Goal: Information Seeking & Learning: Learn about a topic

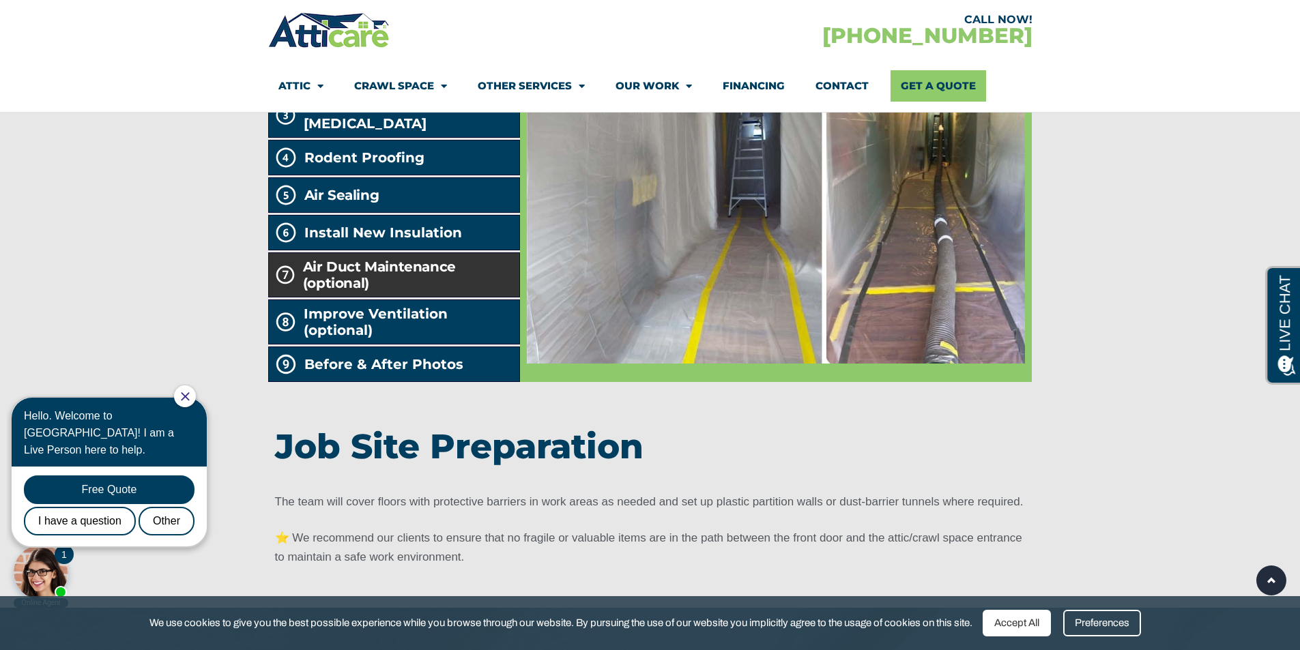
scroll to position [2320, 0]
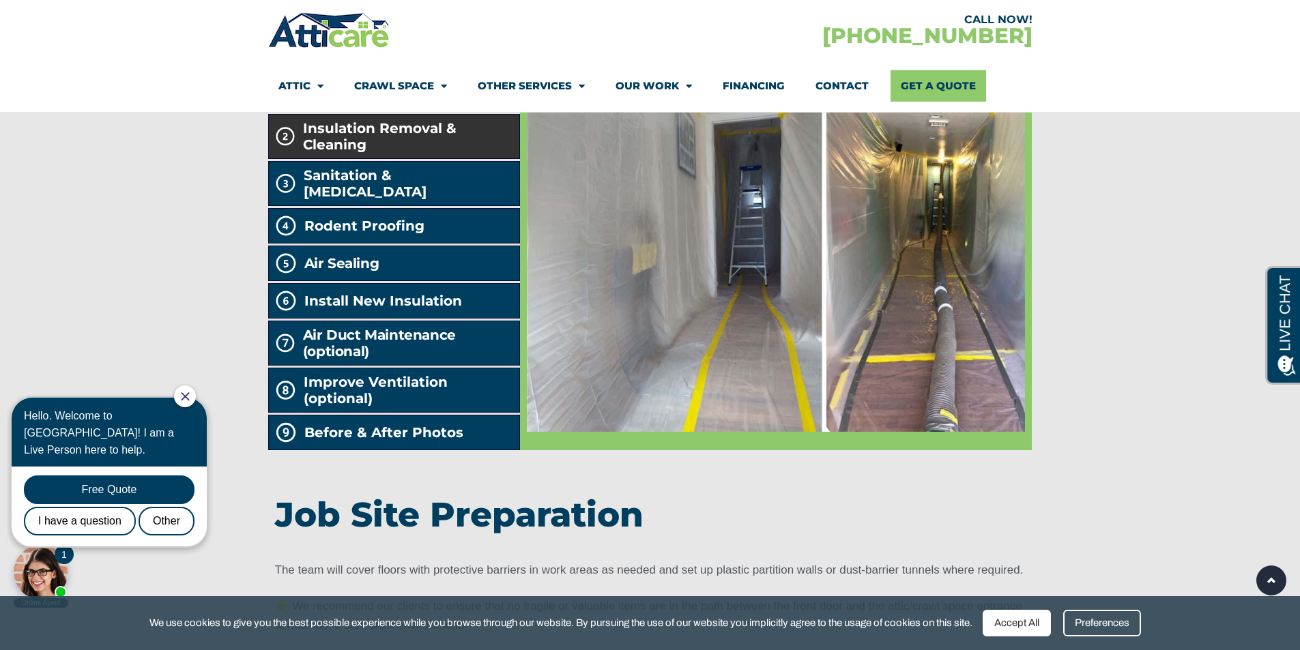
click at [350, 153] on span "Insulation Removal & Cleaning" at bounding box center [408, 136] width 211 height 33
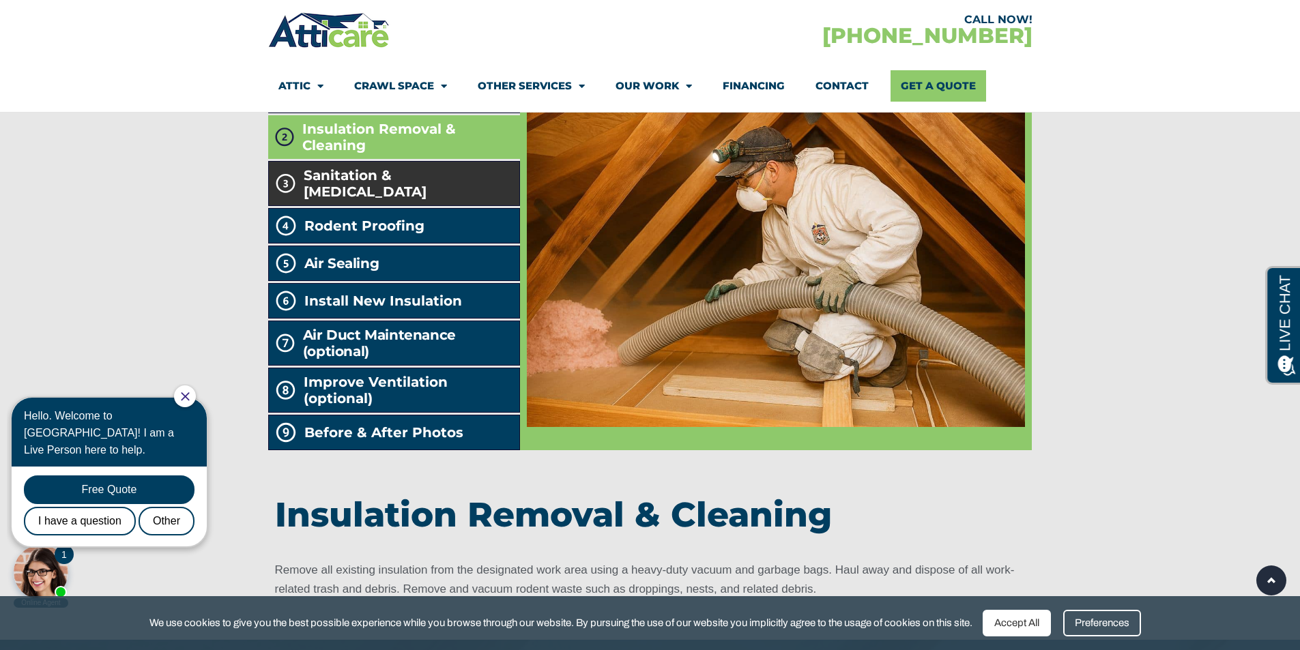
click at [422, 200] on span "Sanitation & Decontamination" at bounding box center [409, 183] width 210 height 33
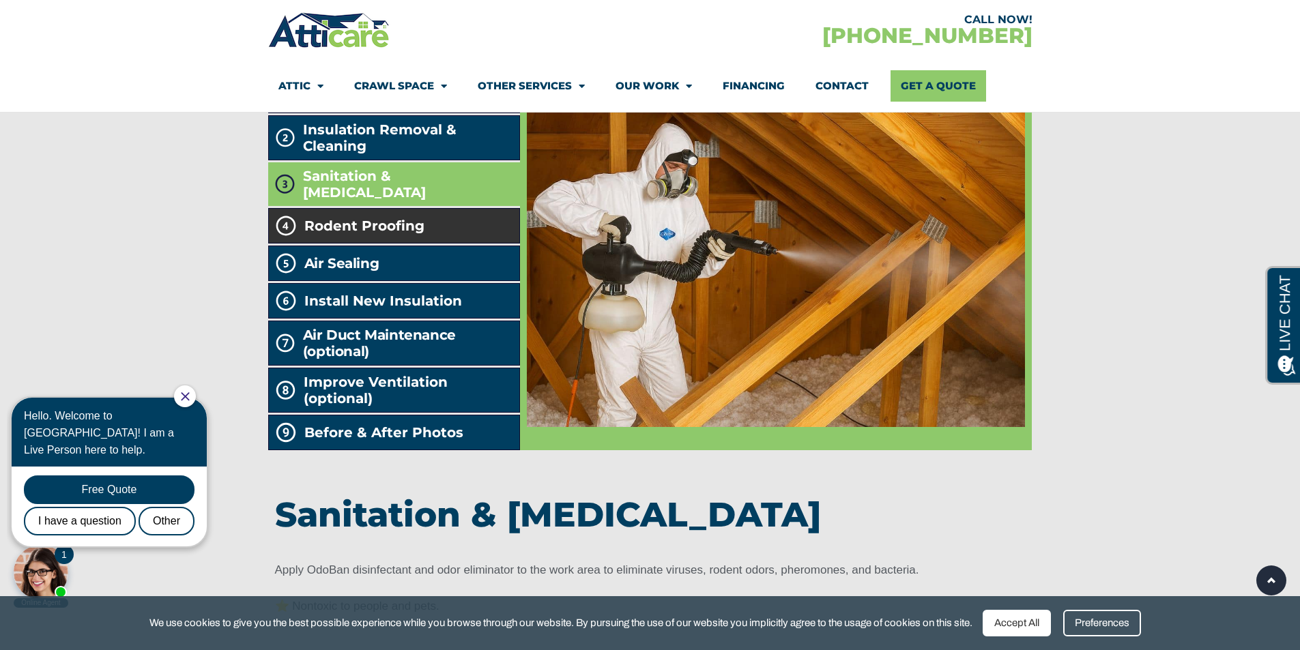
click at [382, 234] on span "Rodent Proofing" at bounding box center [364, 226] width 120 height 16
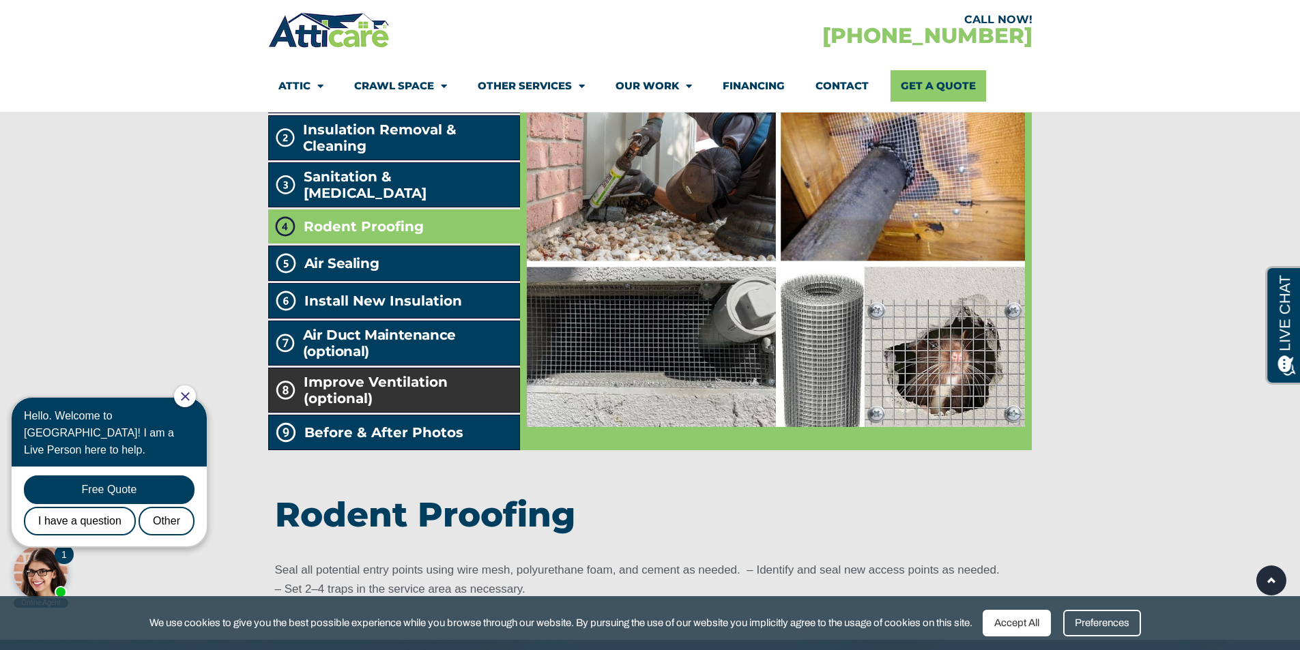
click at [373, 407] on span "Improve Ventilation (optional)" at bounding box center [409, 390] width 211 height 33
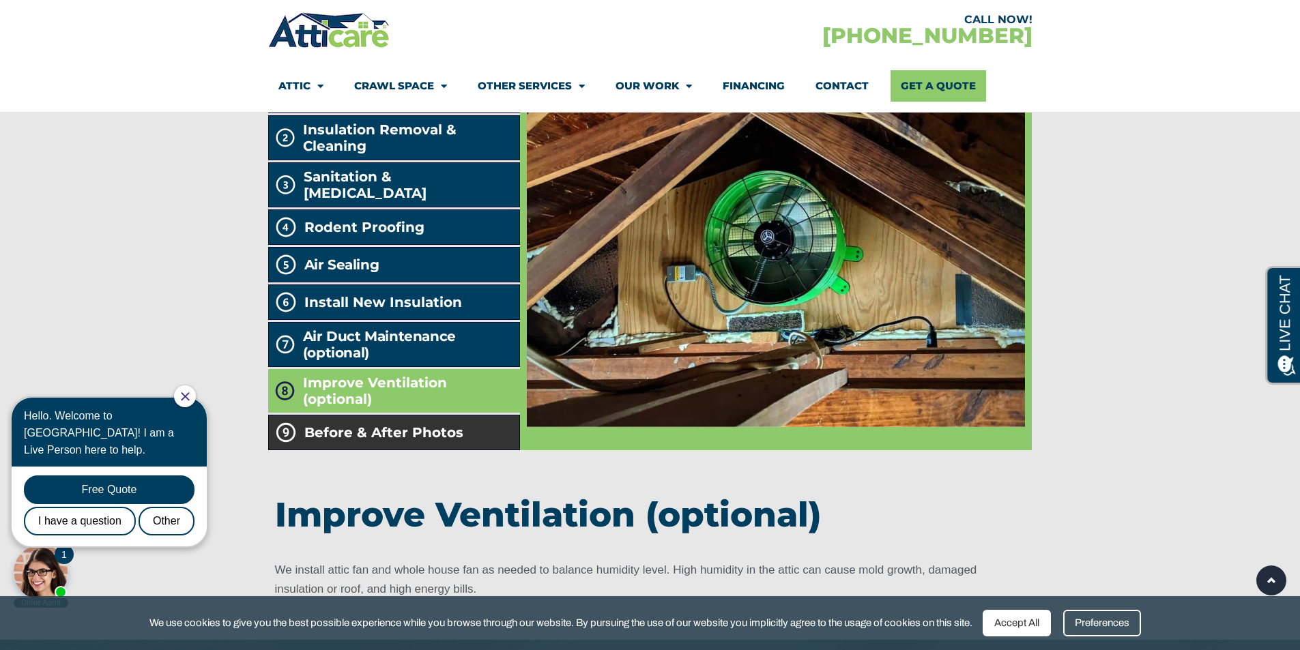
click at [380, 441] on span "Before & After Photos" at bounding box center [383, 432] width 159 height 16
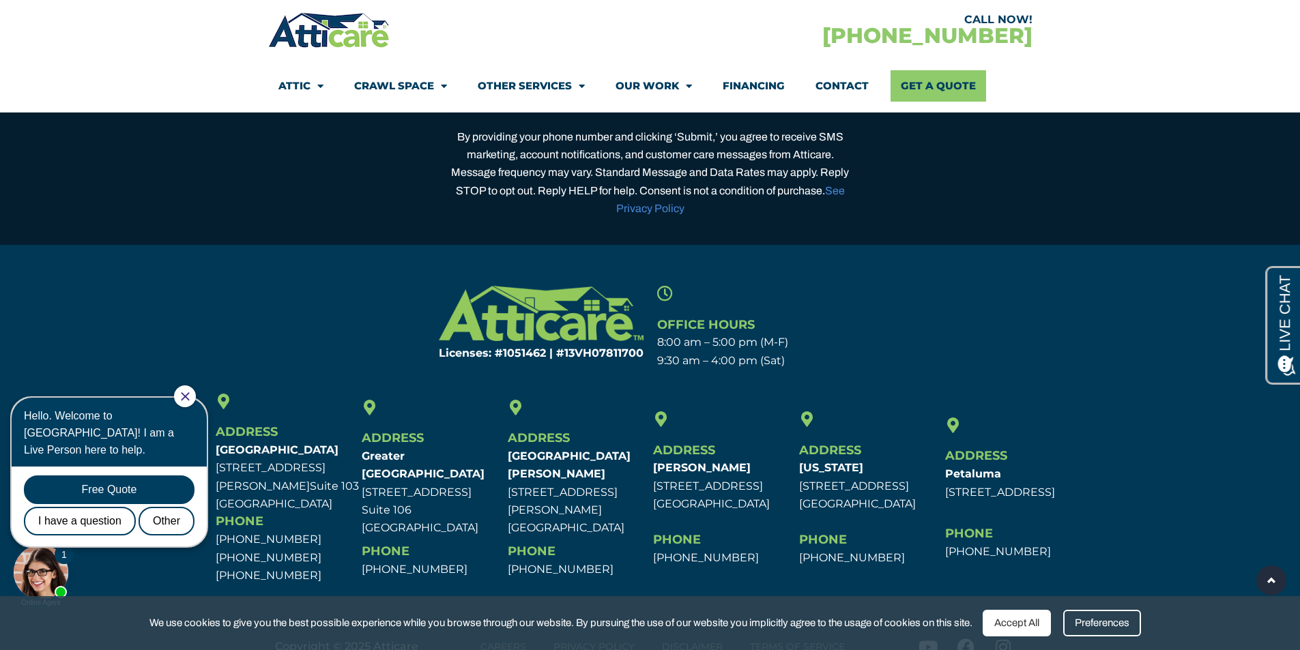
scroll to position [4285, 0]
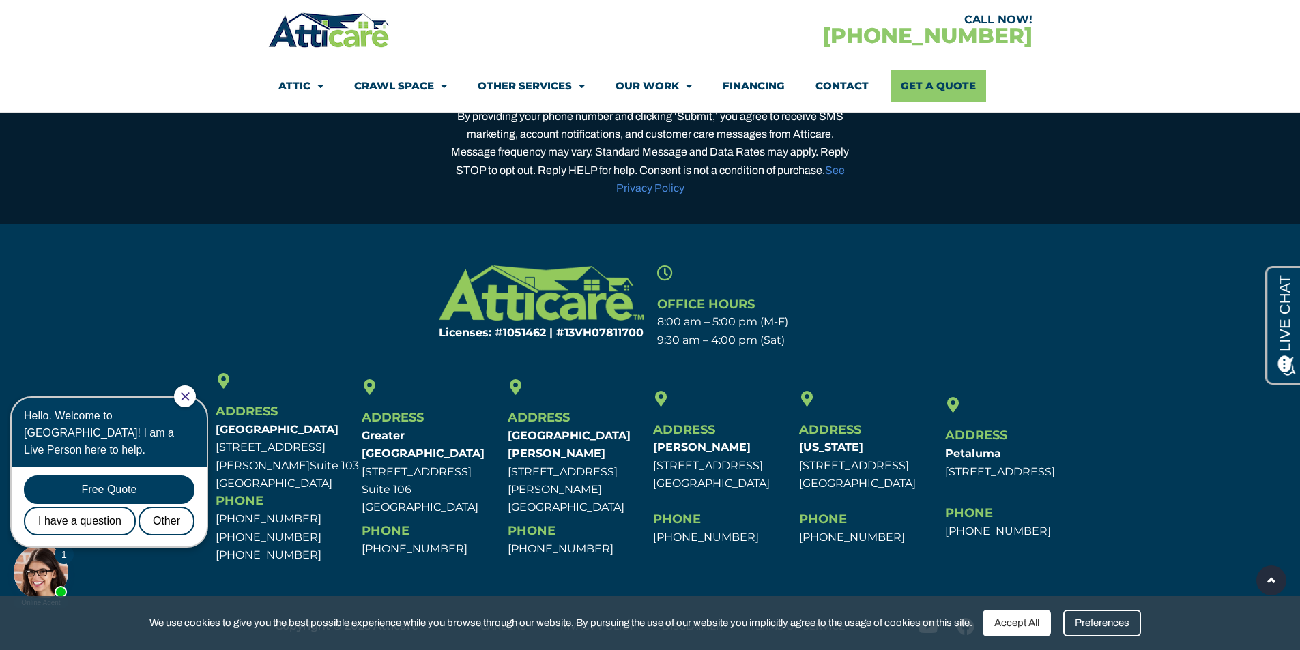
click at [190, 395] on icon "Close Chat" at bounding box center [185, 396] width 9 height 9
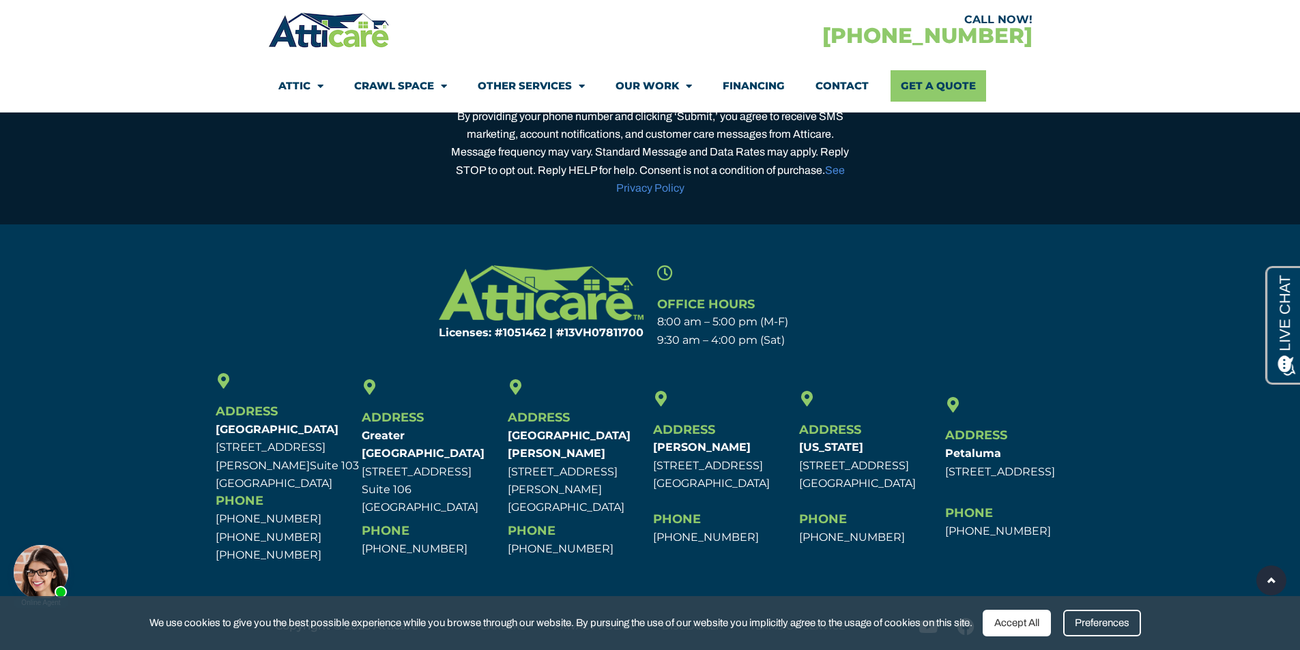
drag, startPoint x: 341, startPoint y: 486, endPoint x: 211, endPoint y: 429, distance: 141.5
click at [211, 429] on section "Address San Francisco Bay Area 303 West Joaquin Ave. Suite 103 San Leandro, CA …" at bounding box center [650, 469] width 1300 height 198
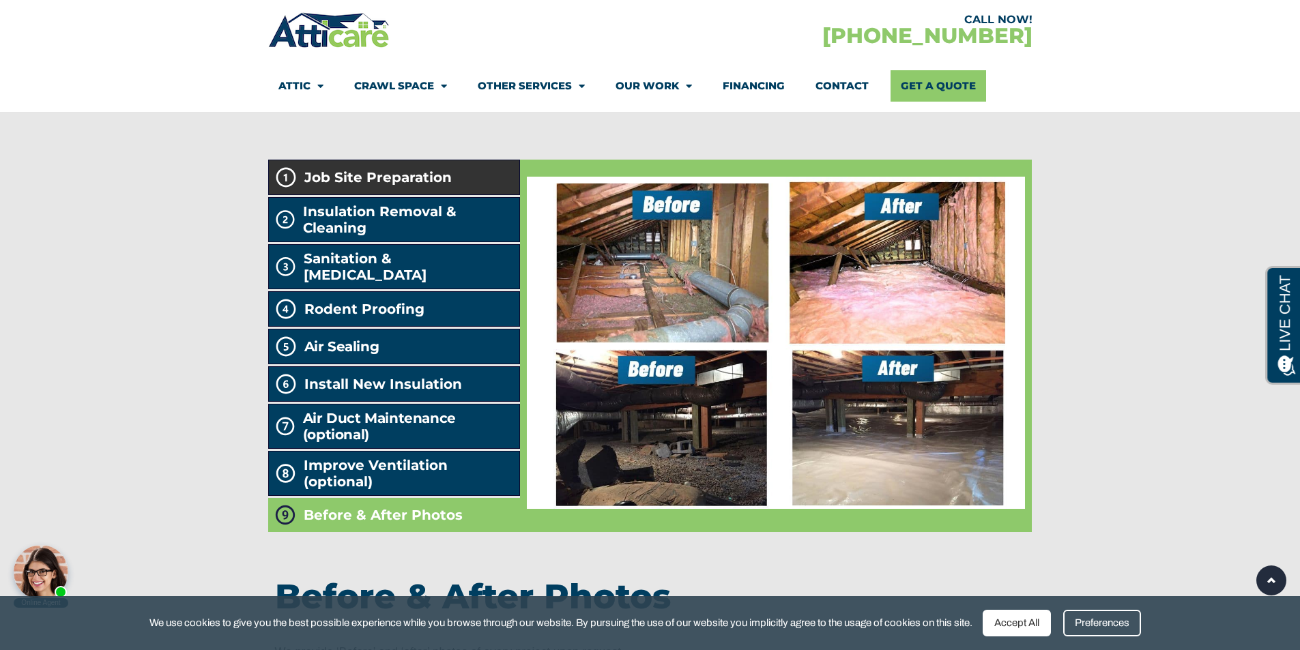
scroll to position [2170, 0]
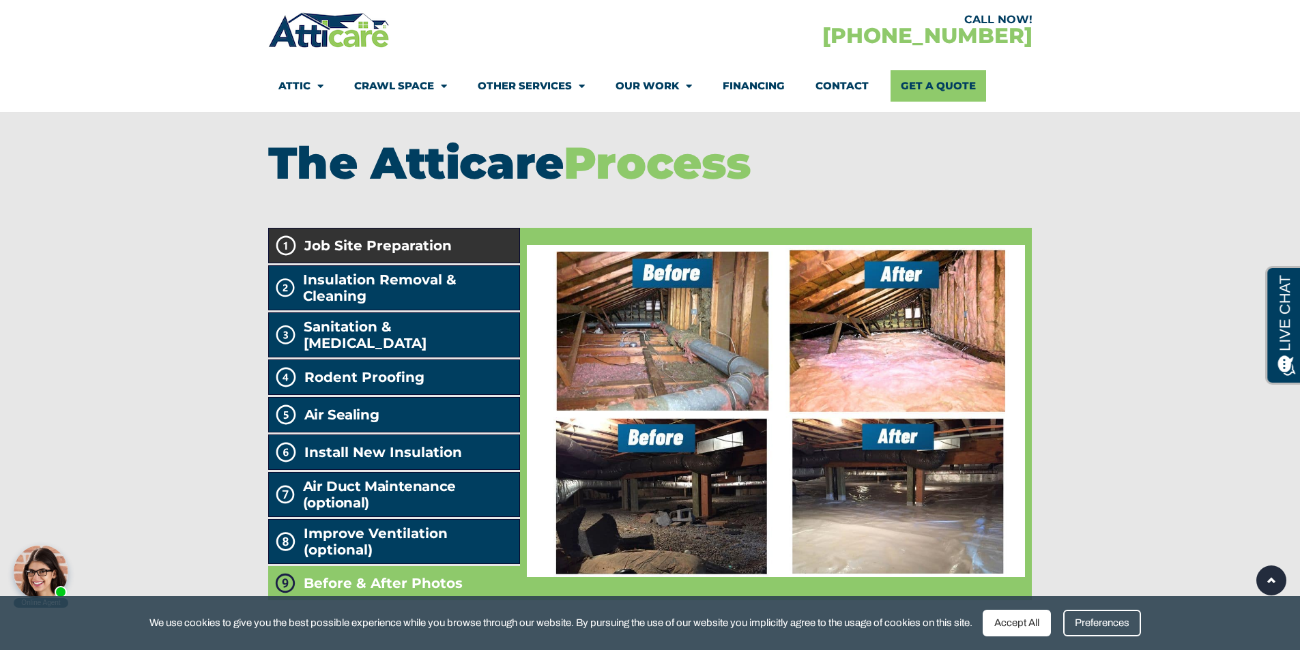
click at [406, 263] on li "Job Site Preparation" at bounding box center [394, 245] width 252 height 35
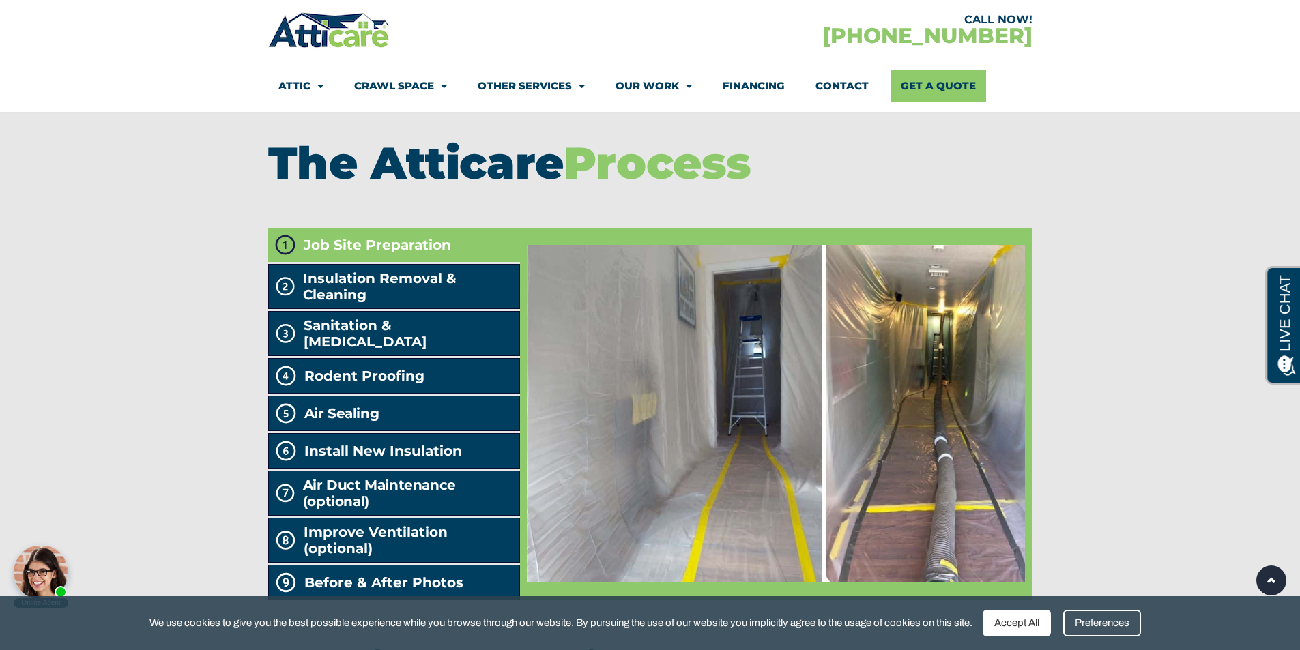
scroll to position [2375, 0]
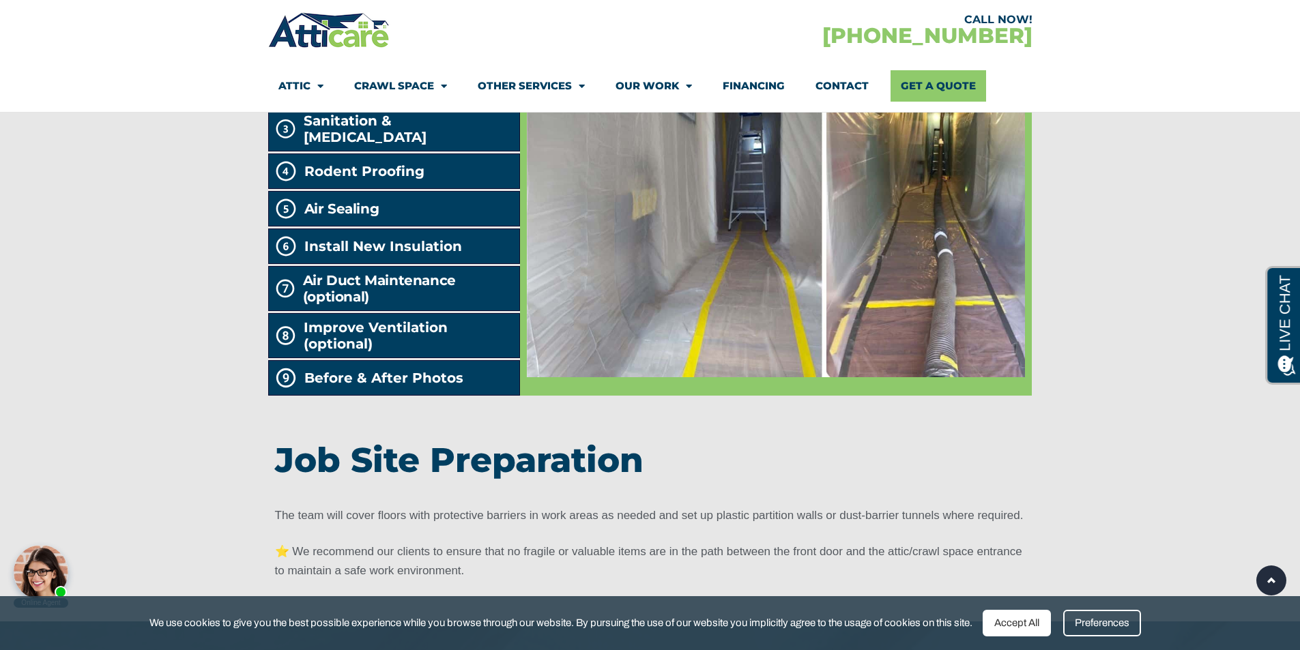
click at [724, 288] on img at bounding box center [776, 208] width 498 height 337
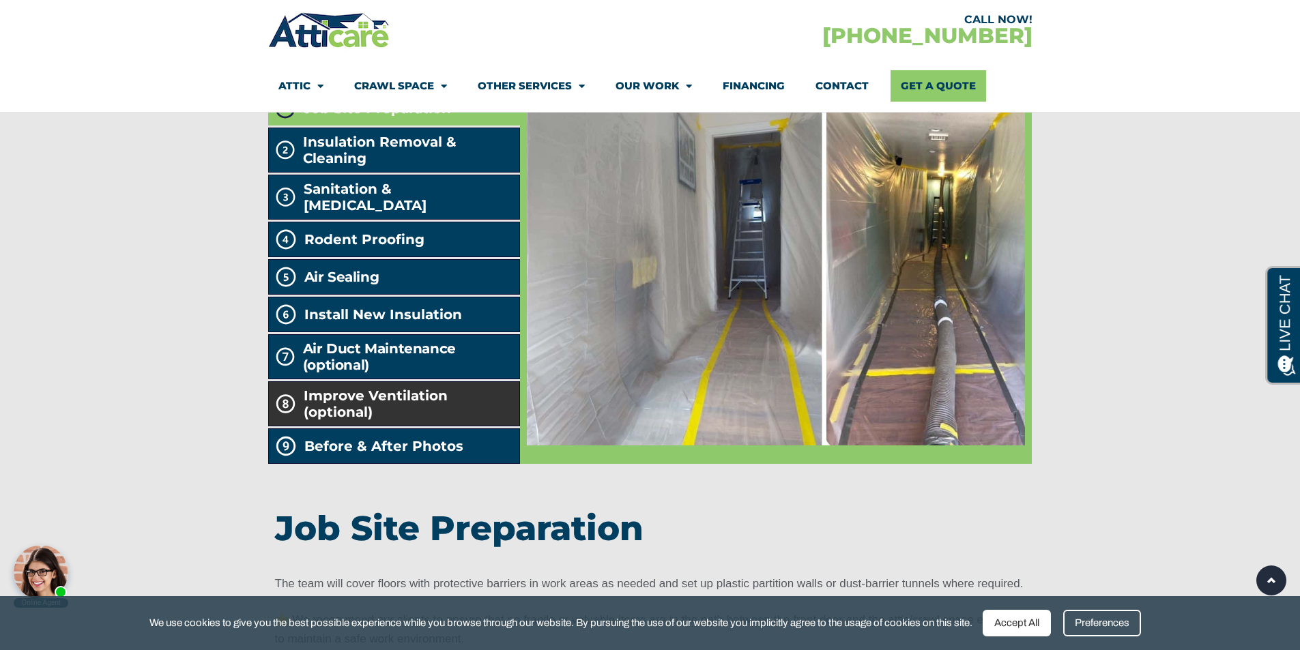
click at [377, 420] on span "Improve Ventilation (optional)" at bounding box center [409, 404] width 211 height 33
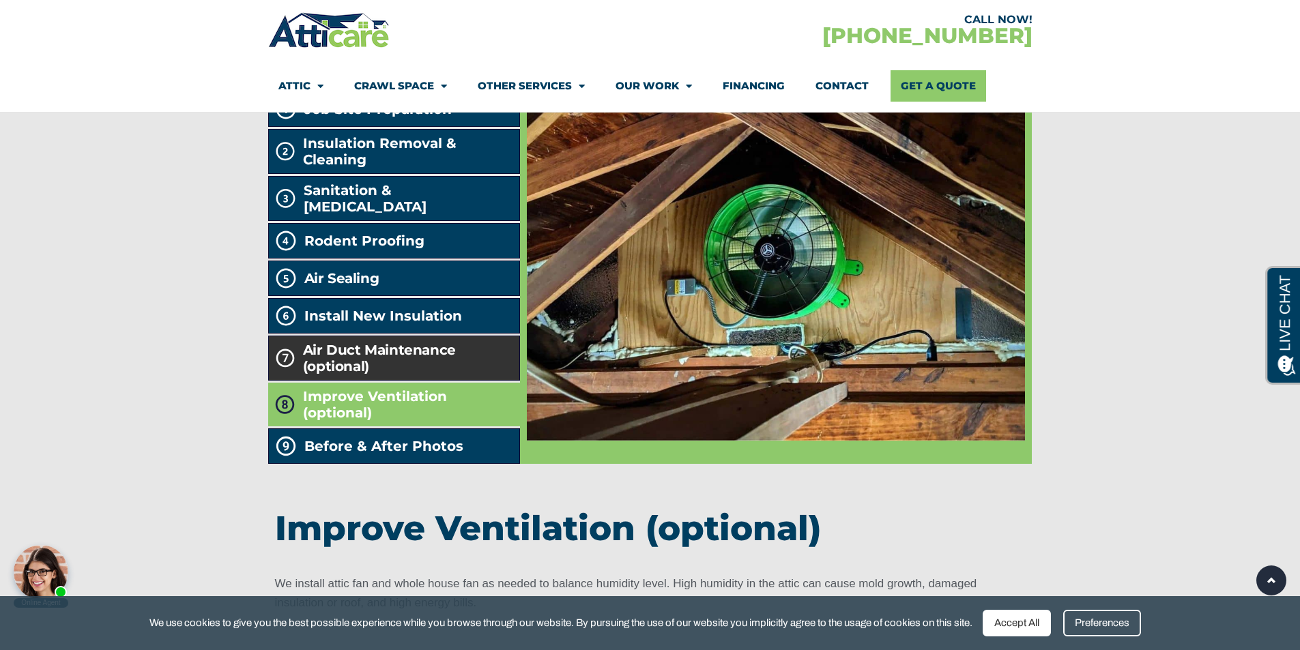
click at [380, 375] on h2 "Air Duct Maintenance (optional)" at bounding box center [408, 358] width 211 height 33
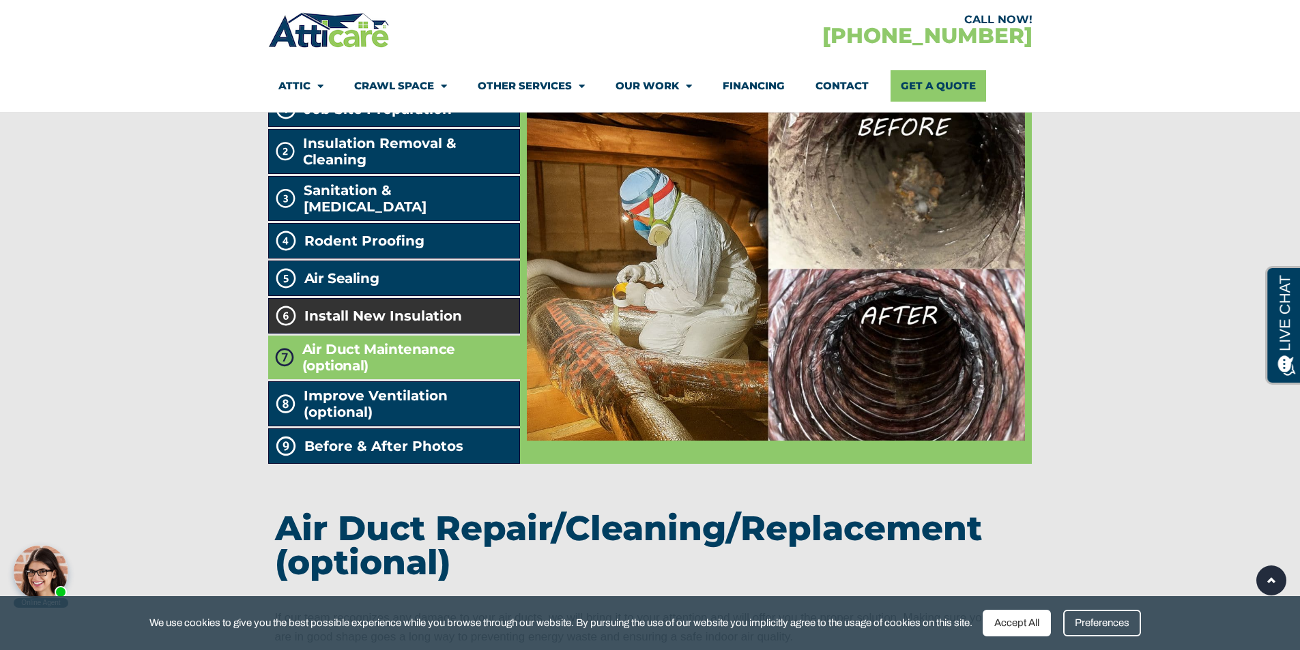
click at [396, 324] on span "Install New Insulation" at bounding box center [383, 316] width 158 height 16
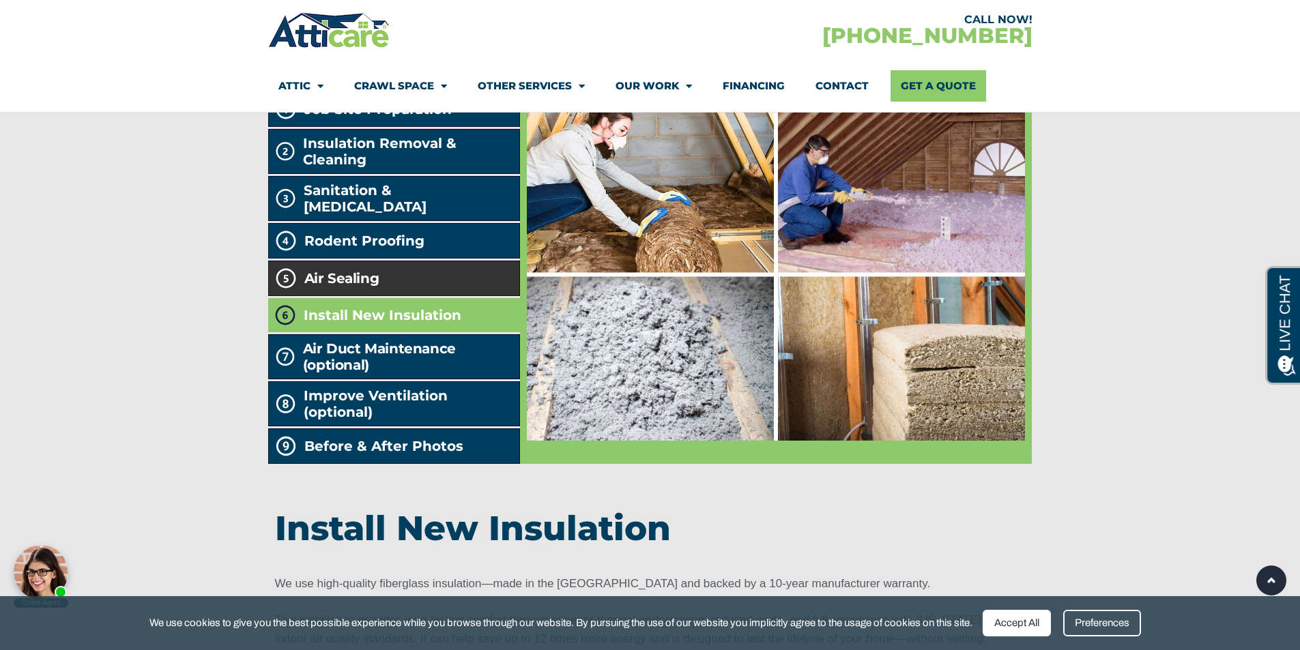
click at [386, 296] on li "Air Sealing" at bounding box center [394, 278] width 252 height 35
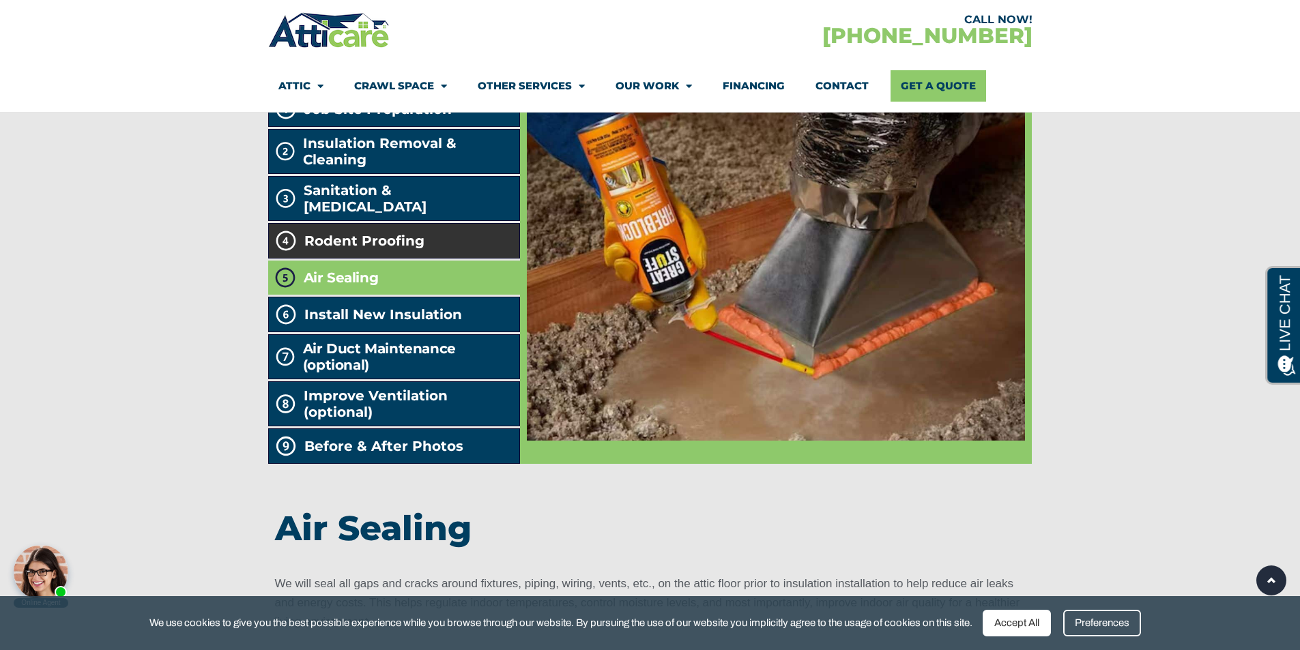
click at [386, 249] on span "Rodent Proofing" at bounding box center [364, 241] width 120 height 16
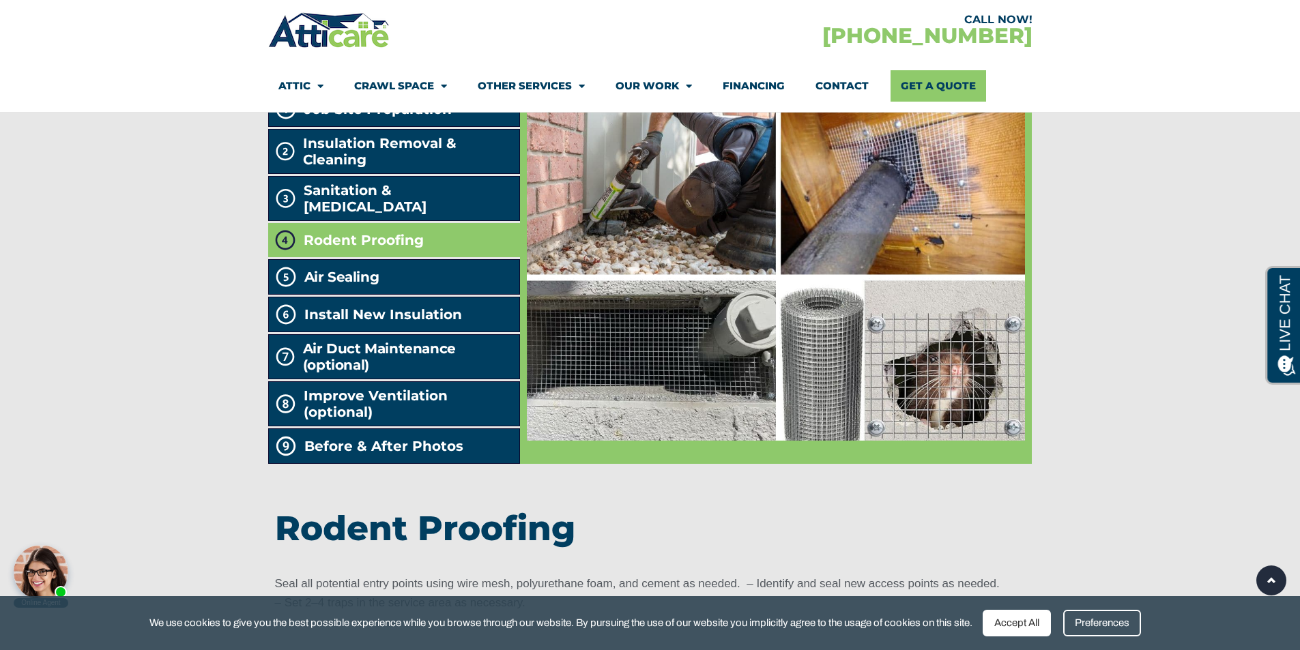
click at [390, 248] on span "Rodent Proofing" at bounding box center [364, 240] width 120 height 16
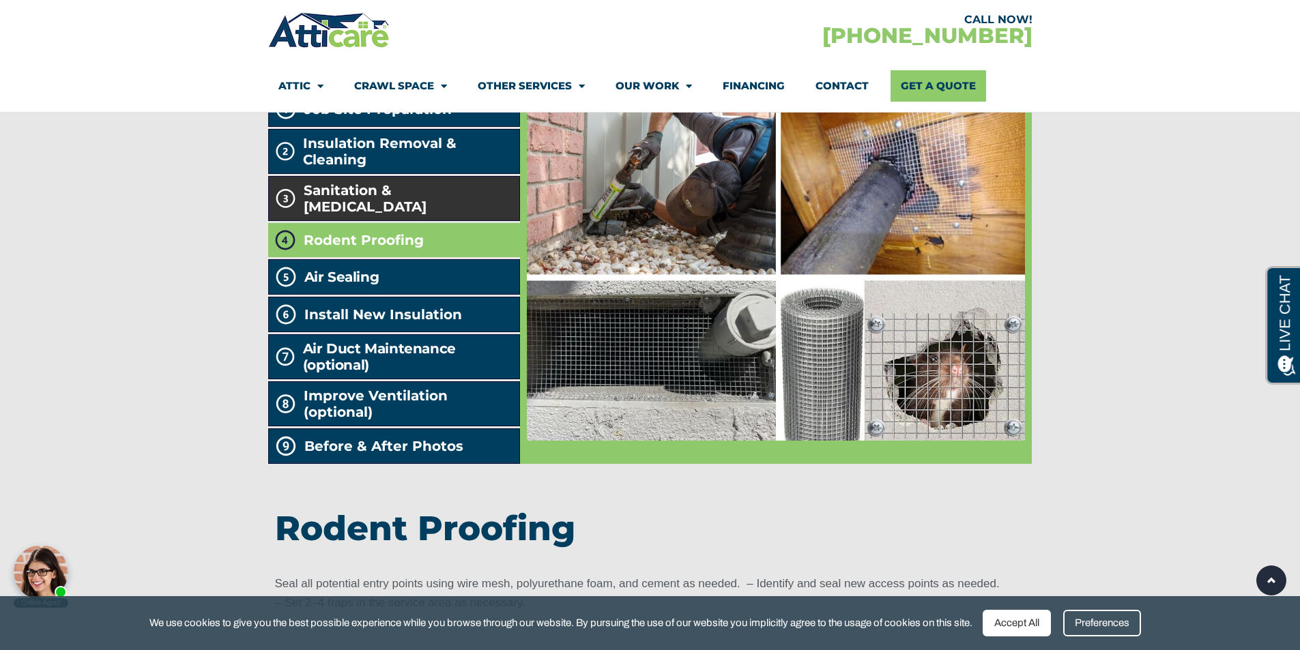
click at [417, 215] on span "Sanitation & Decontamination" at bounding box center [409, 198] width 210 height 33
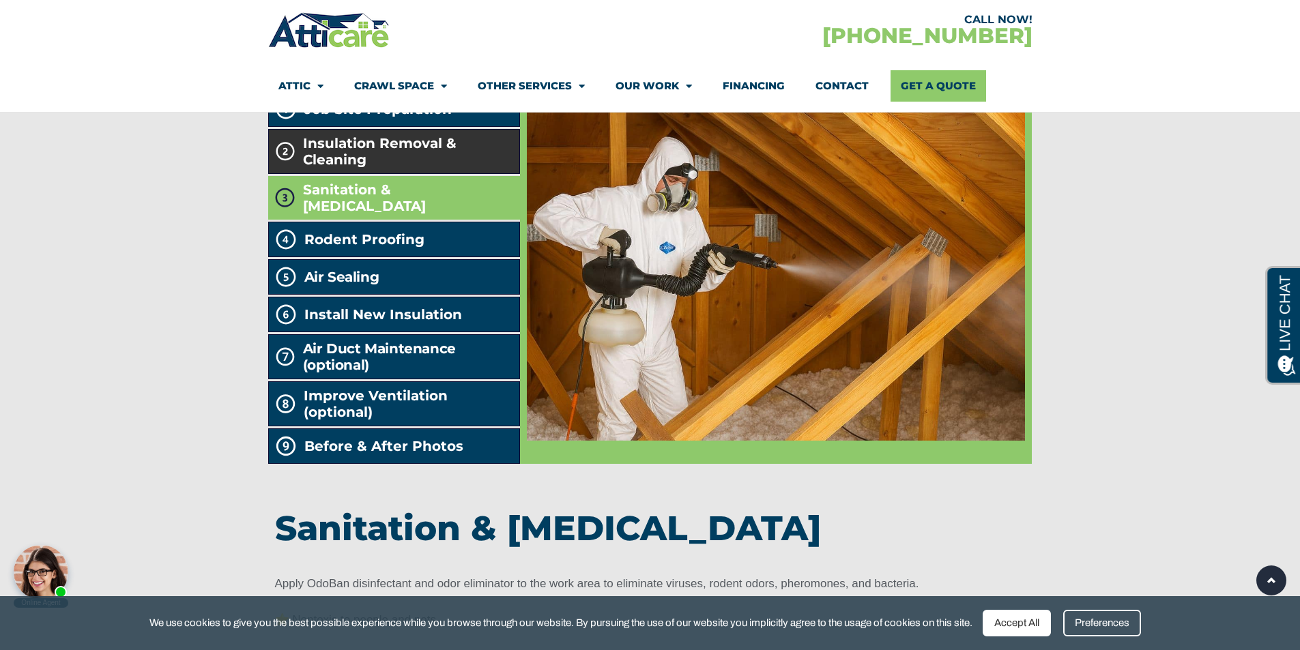
click at [399, 168] on span "Insulation Removal & Cleaning" at bounding box center [408, 151] width 211 height 33
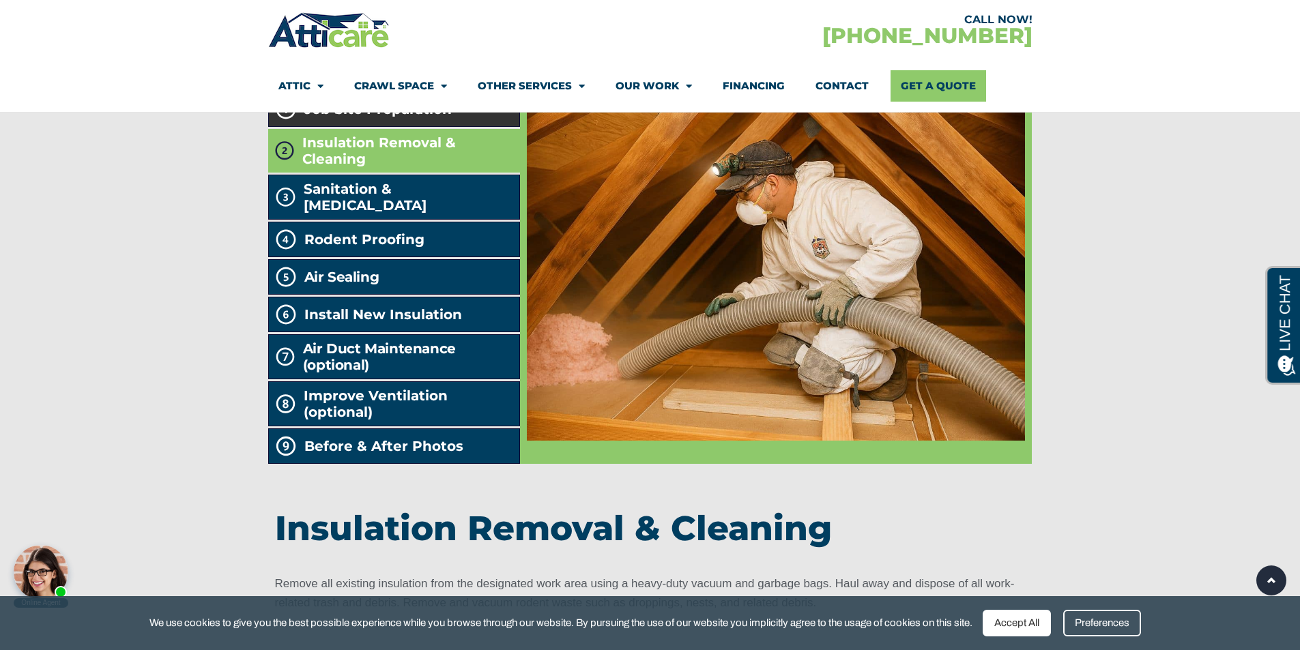
click at [411, 117] on span "Job Site Preparation" at bounding box center [377, 109] width 147 height 16
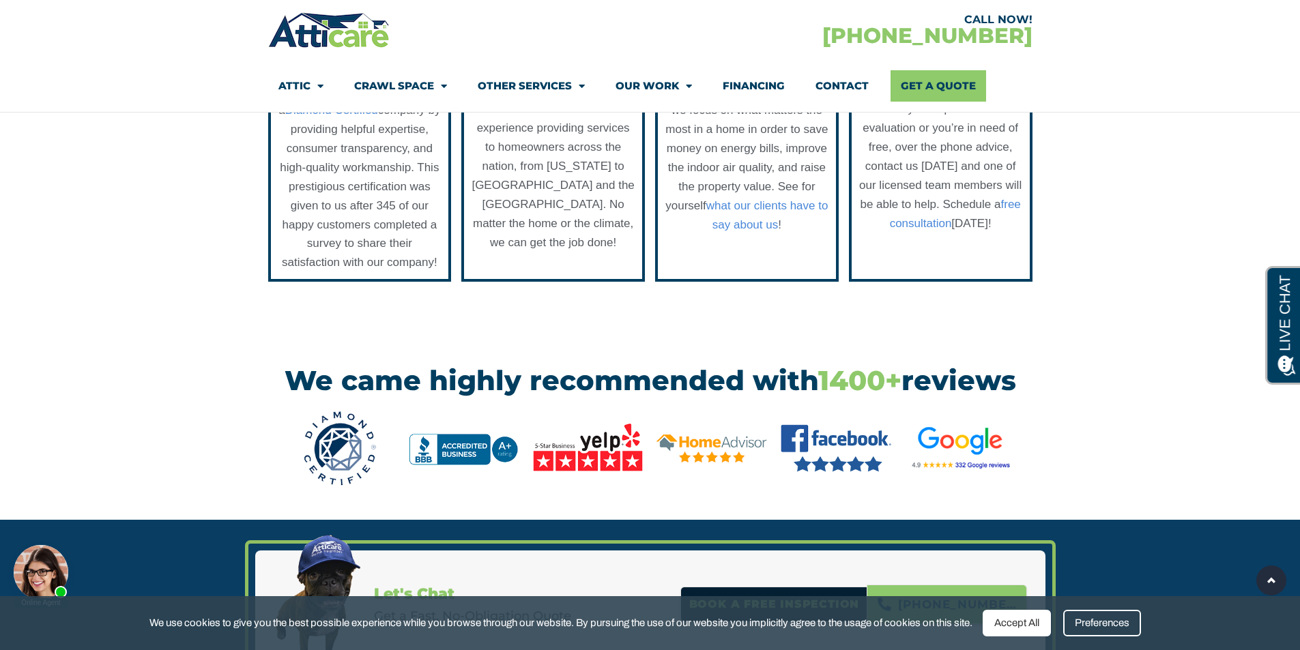
scroll to position [2225, 0]
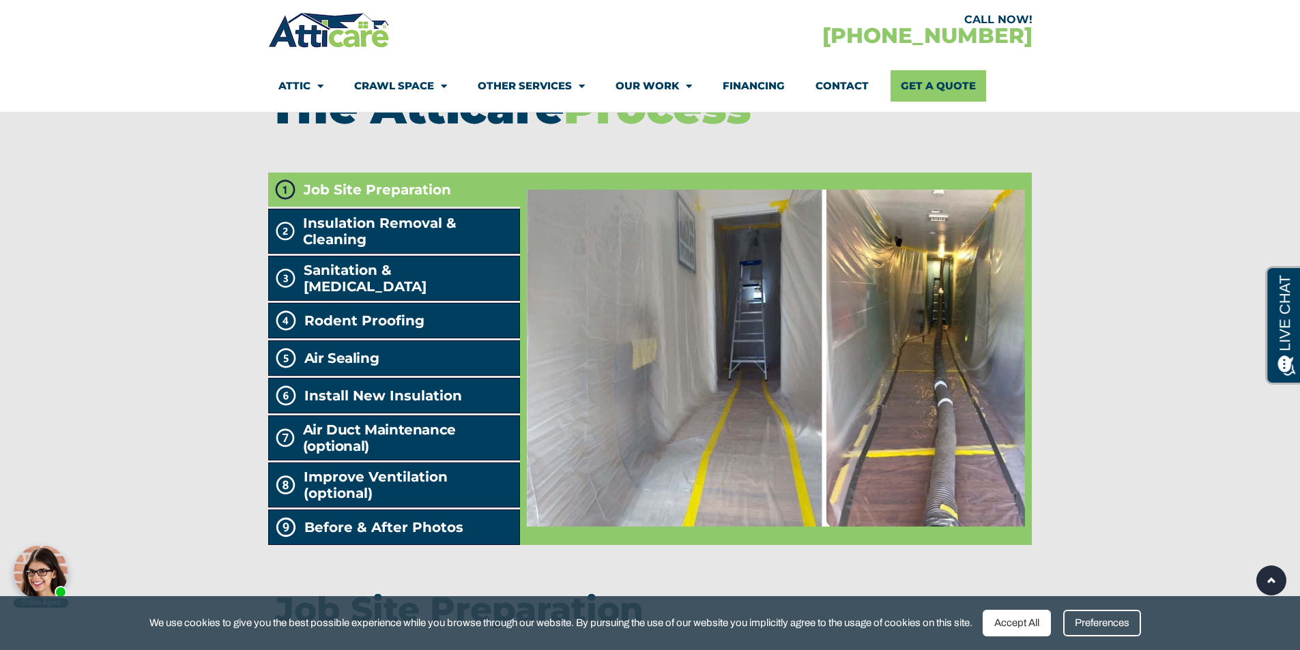
click at [736, 390] on img at bounding box center [776, 358] width 498 height 337
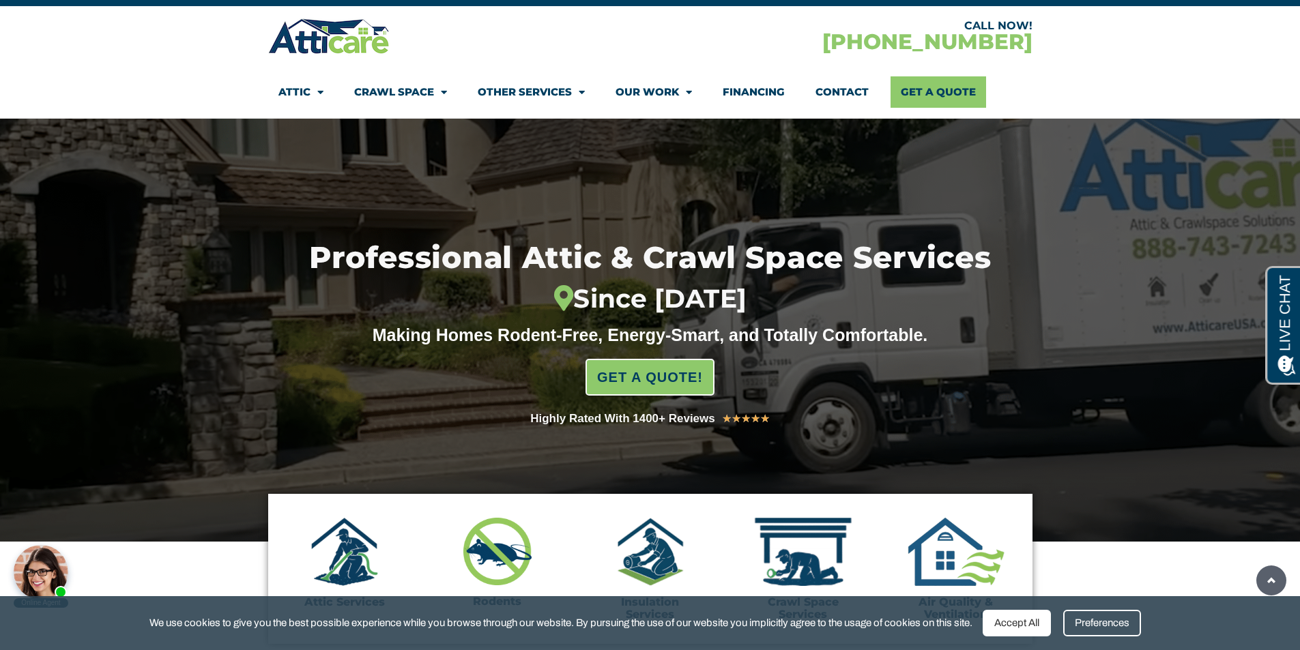
scroll to position [0, 0]
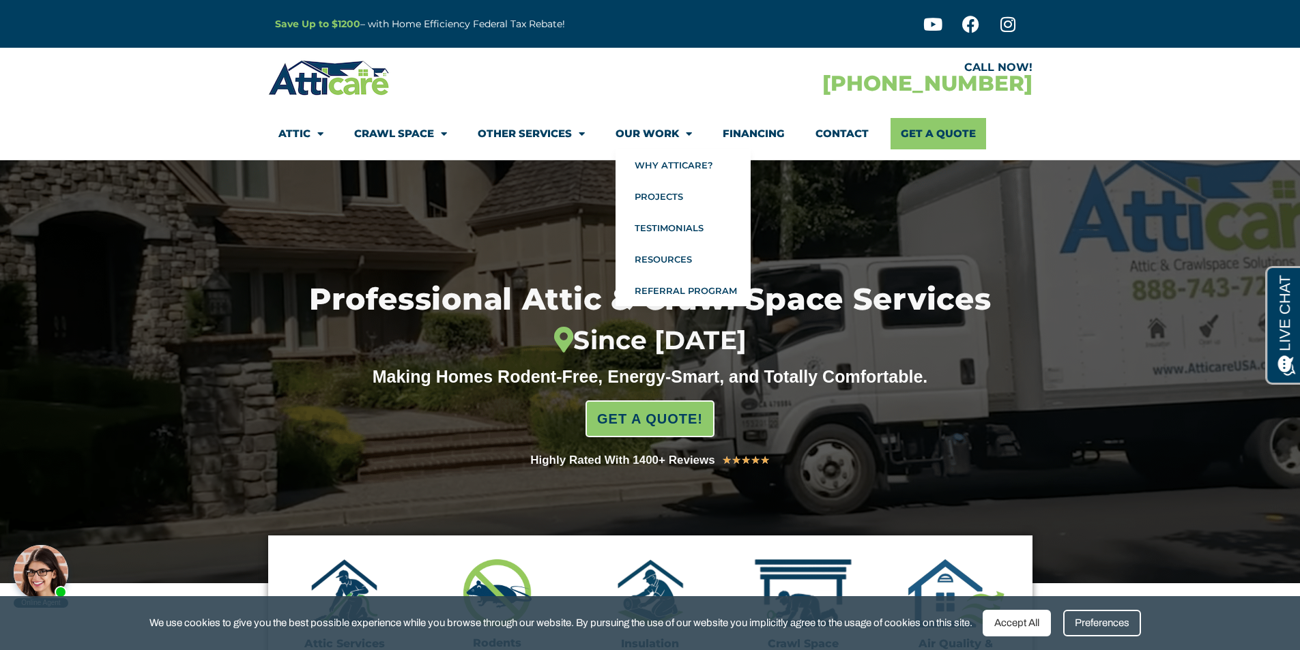
click at [652, 131] on link "Our Work" at bounding box center [654, 133] width 76 height 31
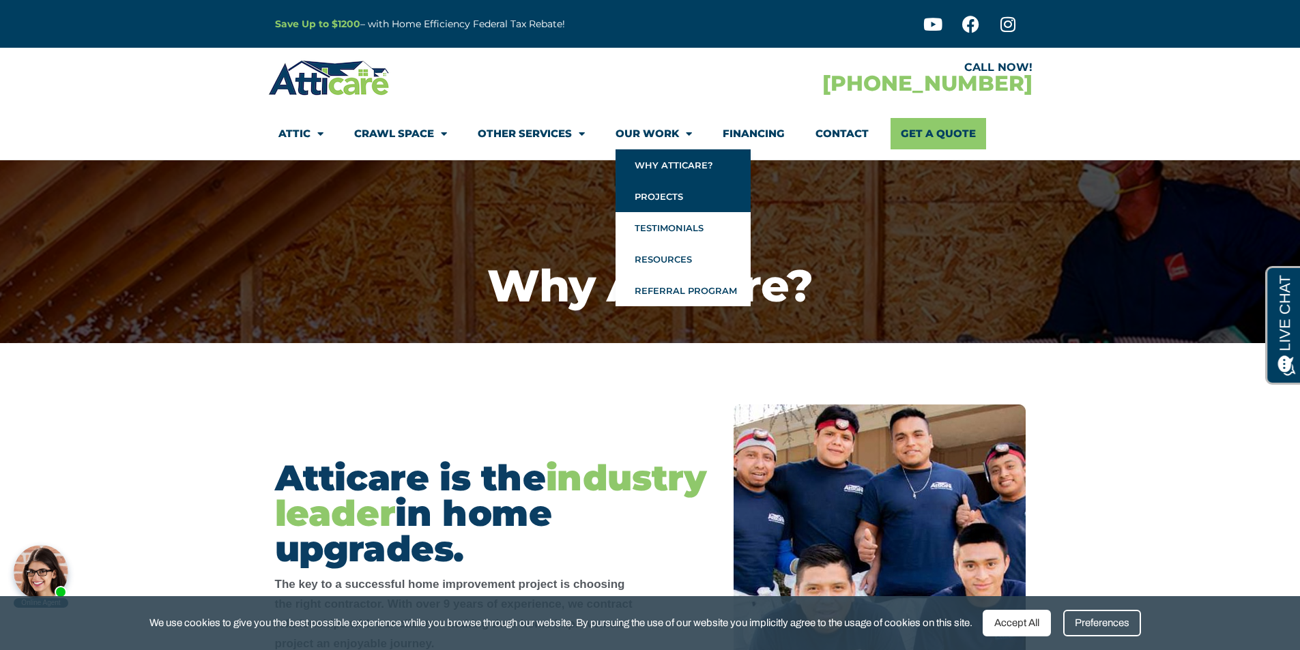
click at [661, 201] on link "Projects" at bounding box center [683, 196] width 135 height 31
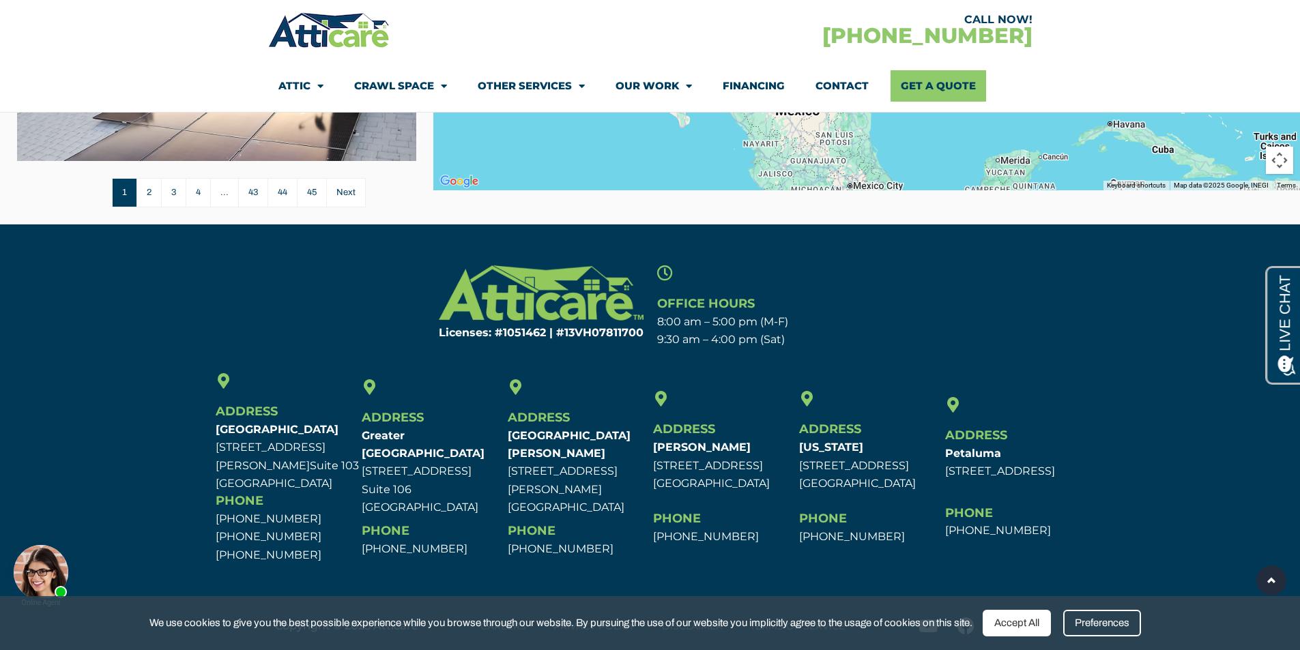
scroll to position [400, 0]
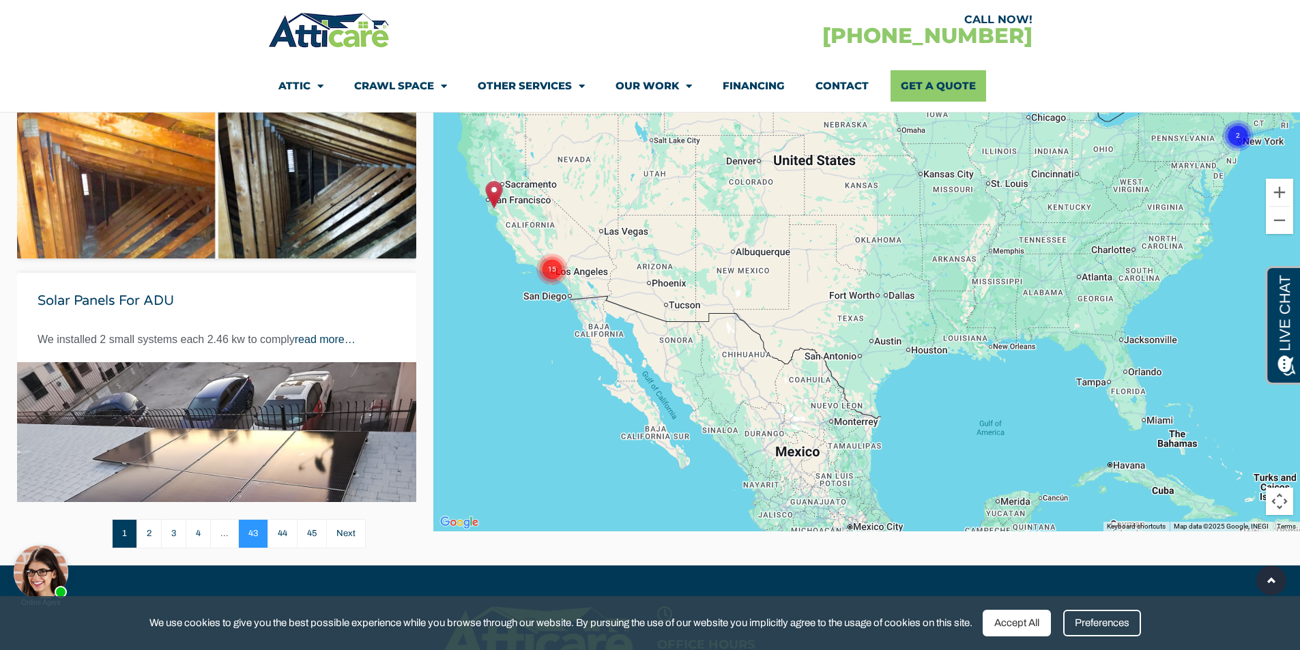
click at [258, 532] on link "43" at bounding box center [252, 533] width 29 height 29
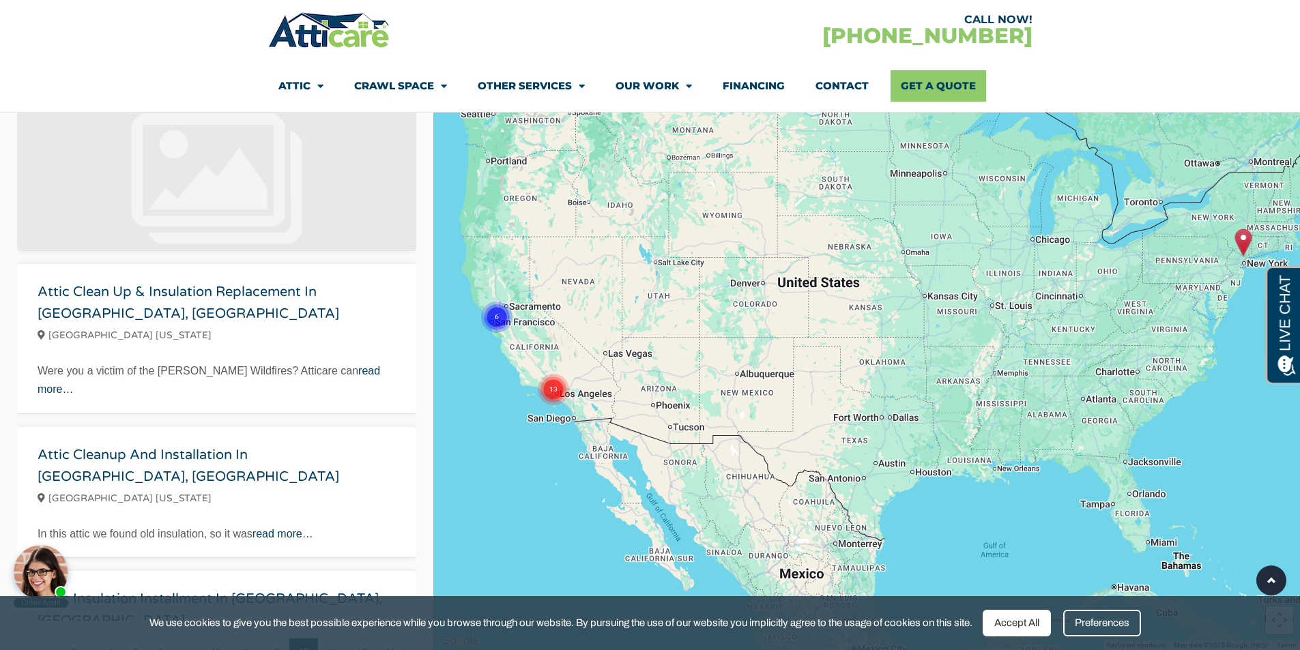
scroll to position [977, 0]
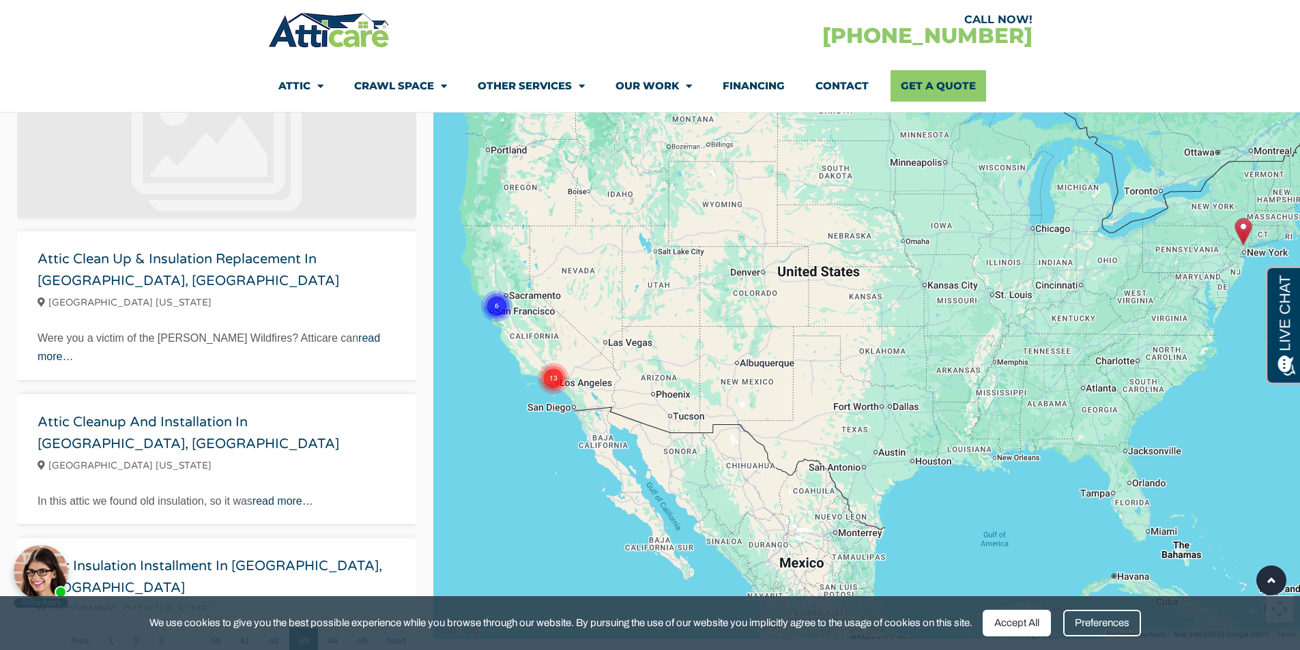
click at [1246, 231] on img "Attic Insulation Replacement and Rodent Proofing in Montvale, NJ" at bounding box center [1242, 232] width 17 height 28
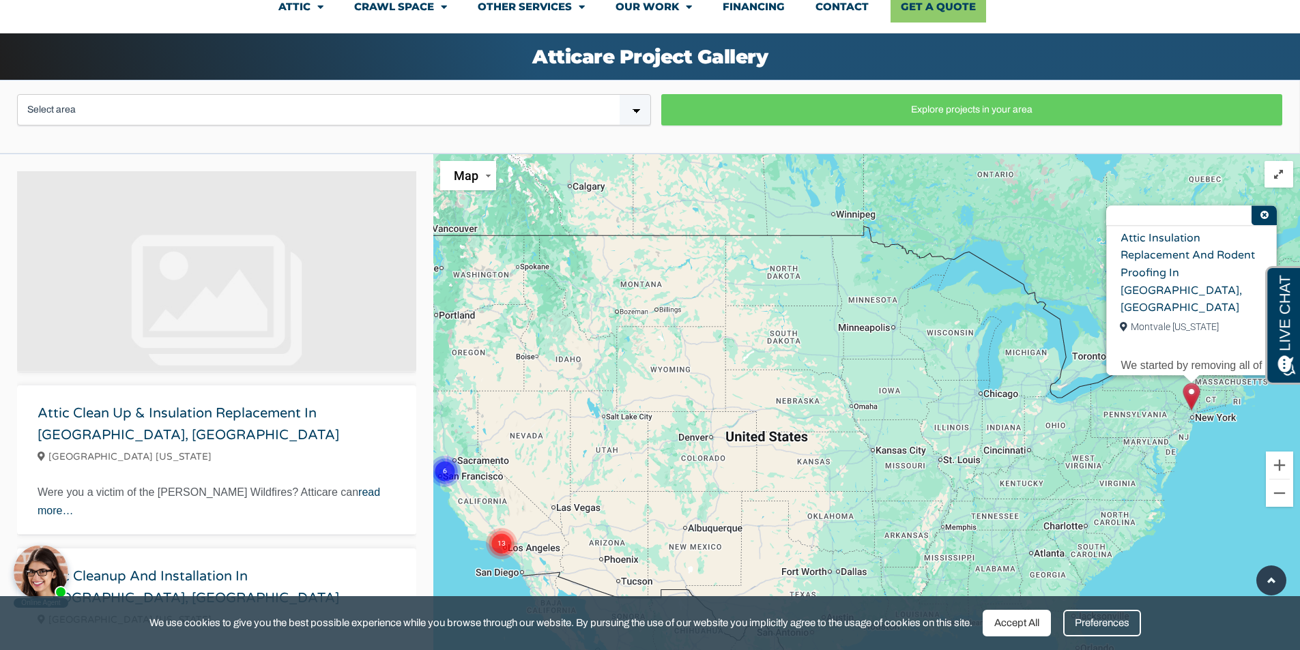
scroll to position [0, 0]
